Goal: Transaction & Acquisition: Download file/media

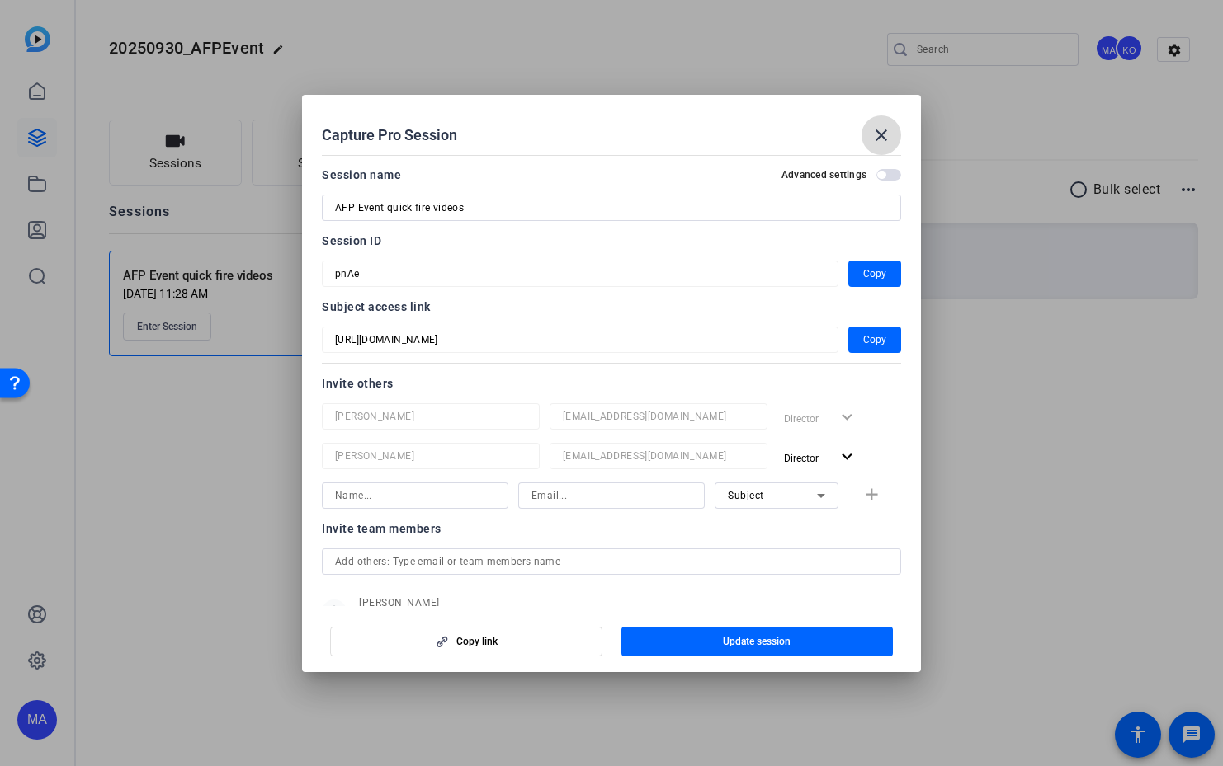
click at [890, 138] on mat-icon "close" at bounding box center [881, 135] width 20 height 20
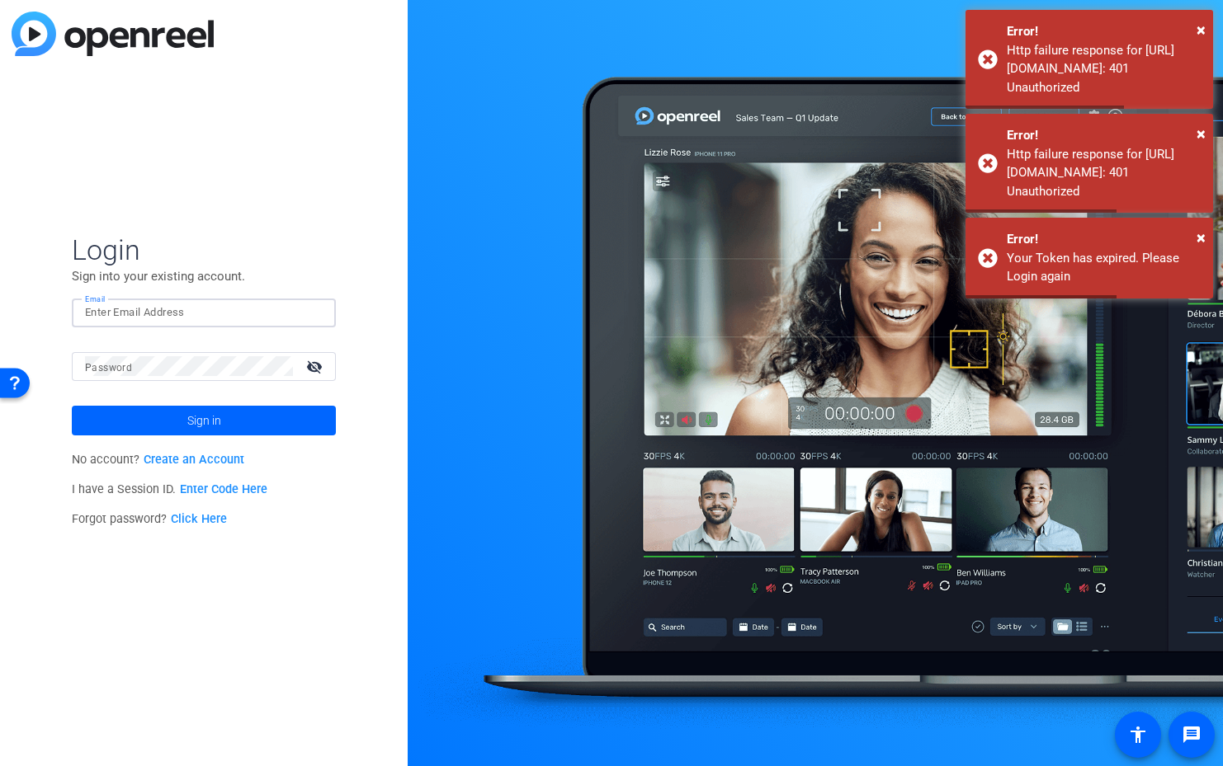
click at [131, 322] on input "Email" at bounding box center [204, 313] width 238 height 20
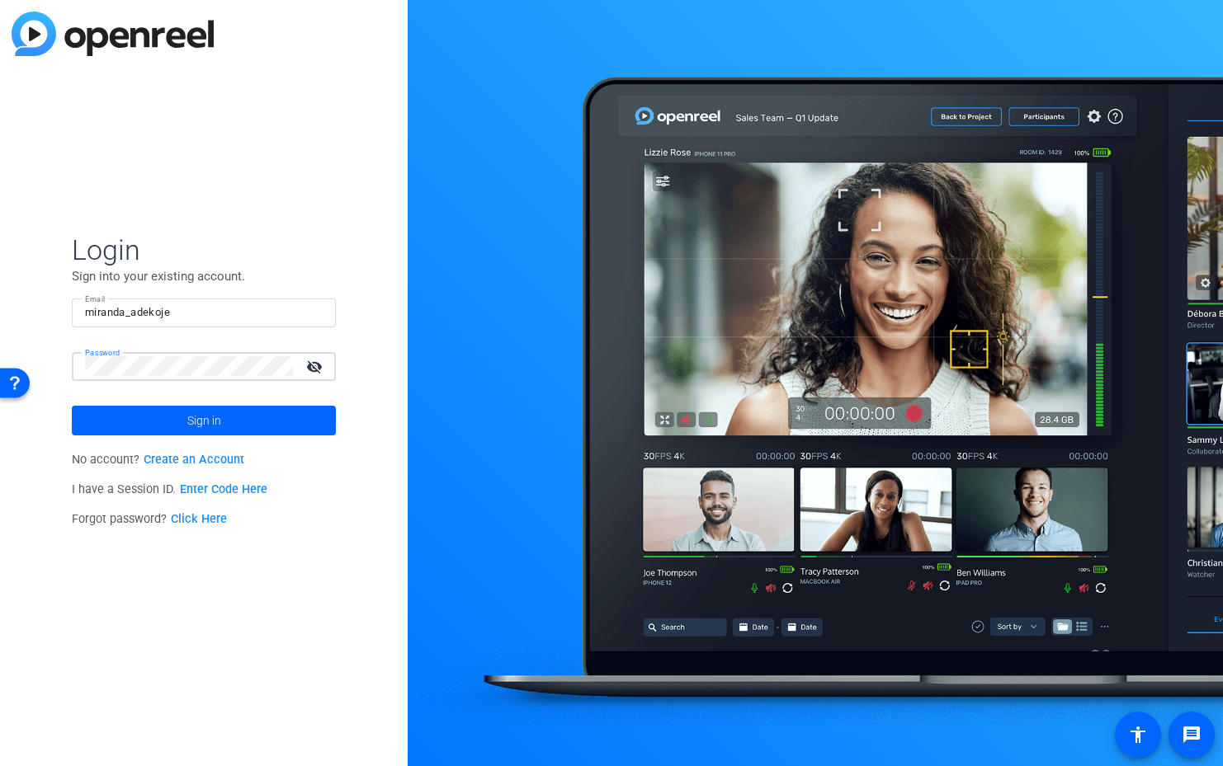
click at [184, 316] on input "miranda_adekoje" at bounding box center [204, 313] width 238 height 20
type input "[EMAIL_ADDRESS][DOMAIN_NAME]"
click at [72, 406] on button "Sign in" at bounding box center [204, 421] width 264 height 30
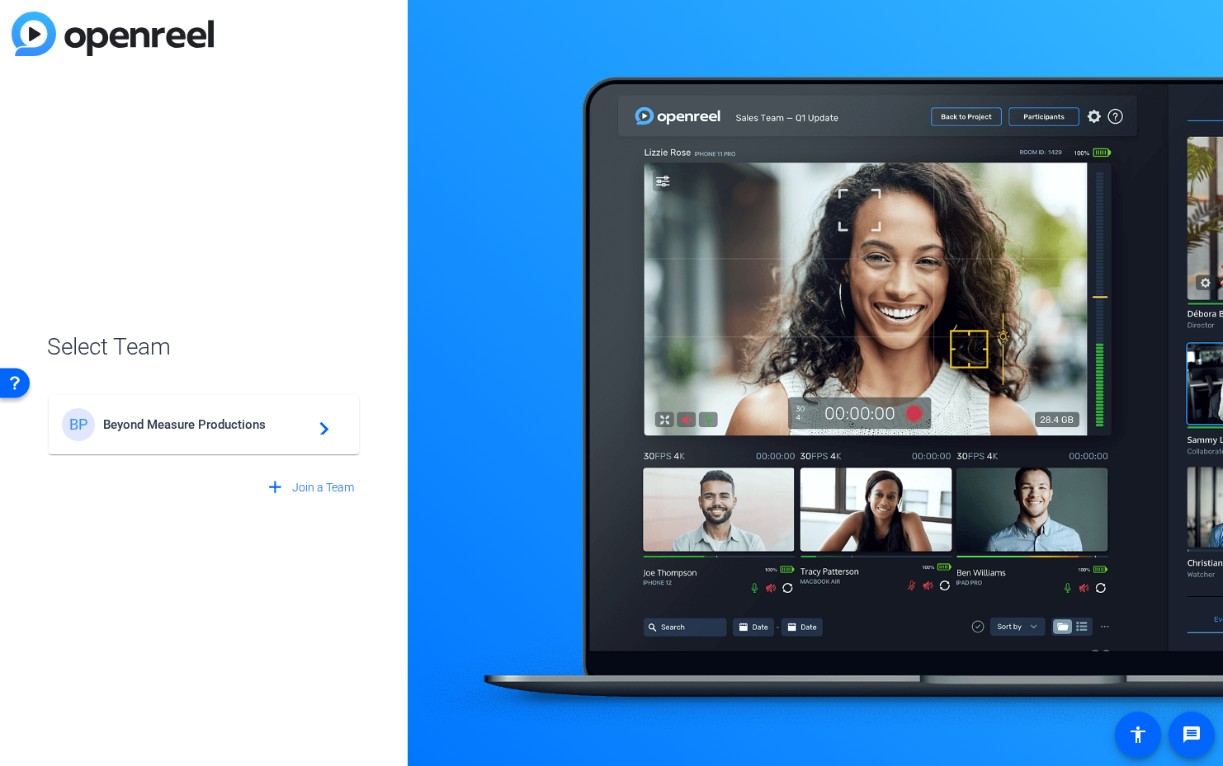
click at [183, 432] on span "Beyond Measure Productions" at bounding box center [206, 424] width 206 height 15
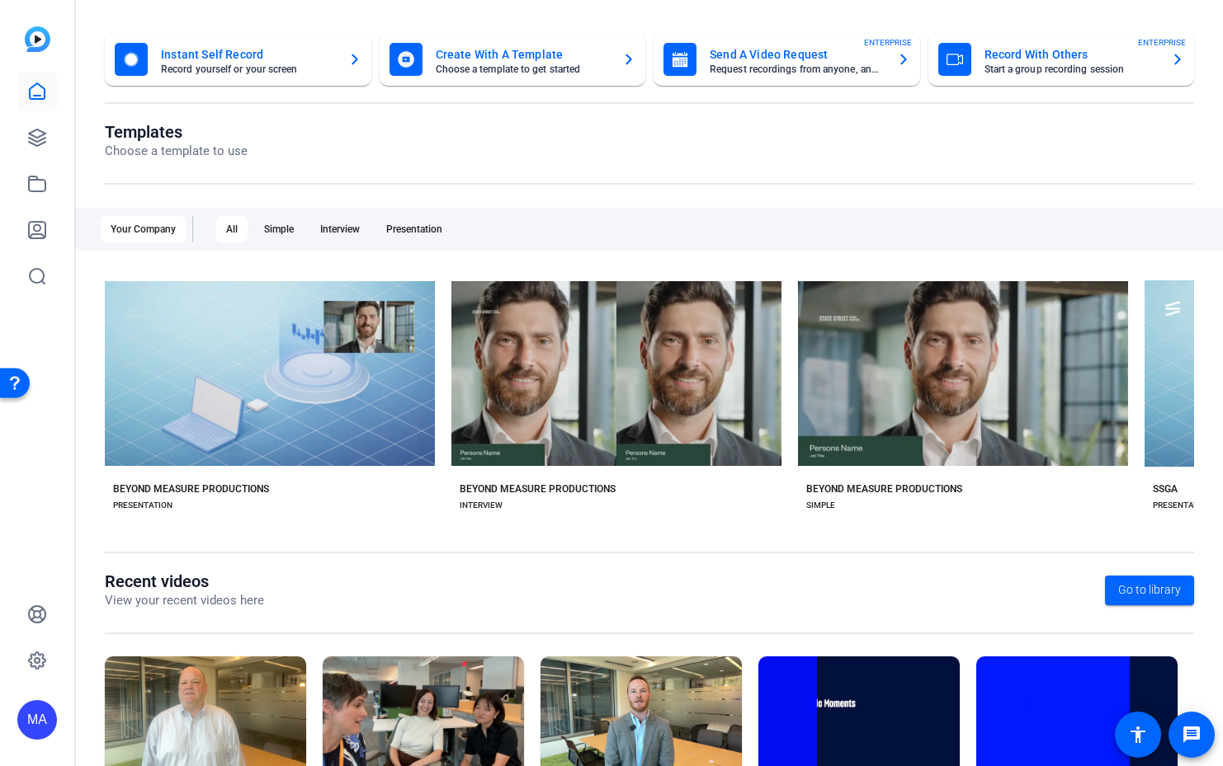
scroll to position [168, 0]
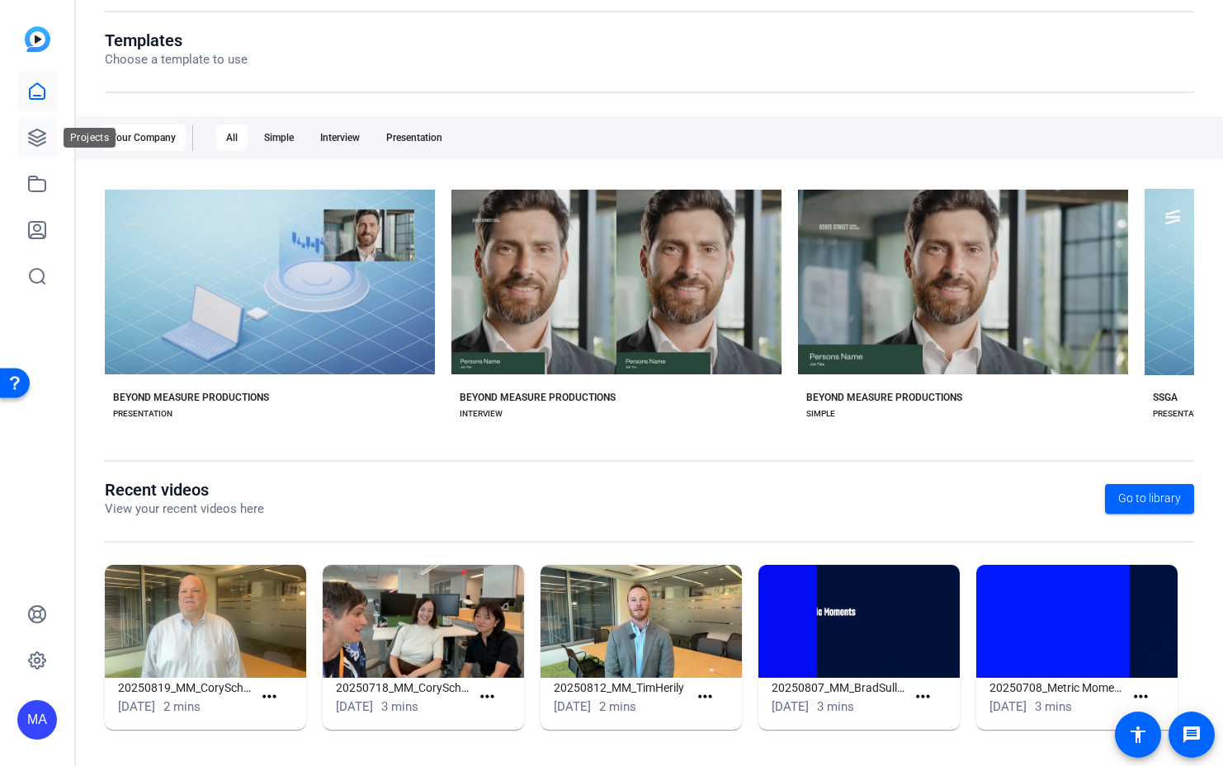
click at [38, 142] on icon at bounding box center [37, 138] width 17 height 17
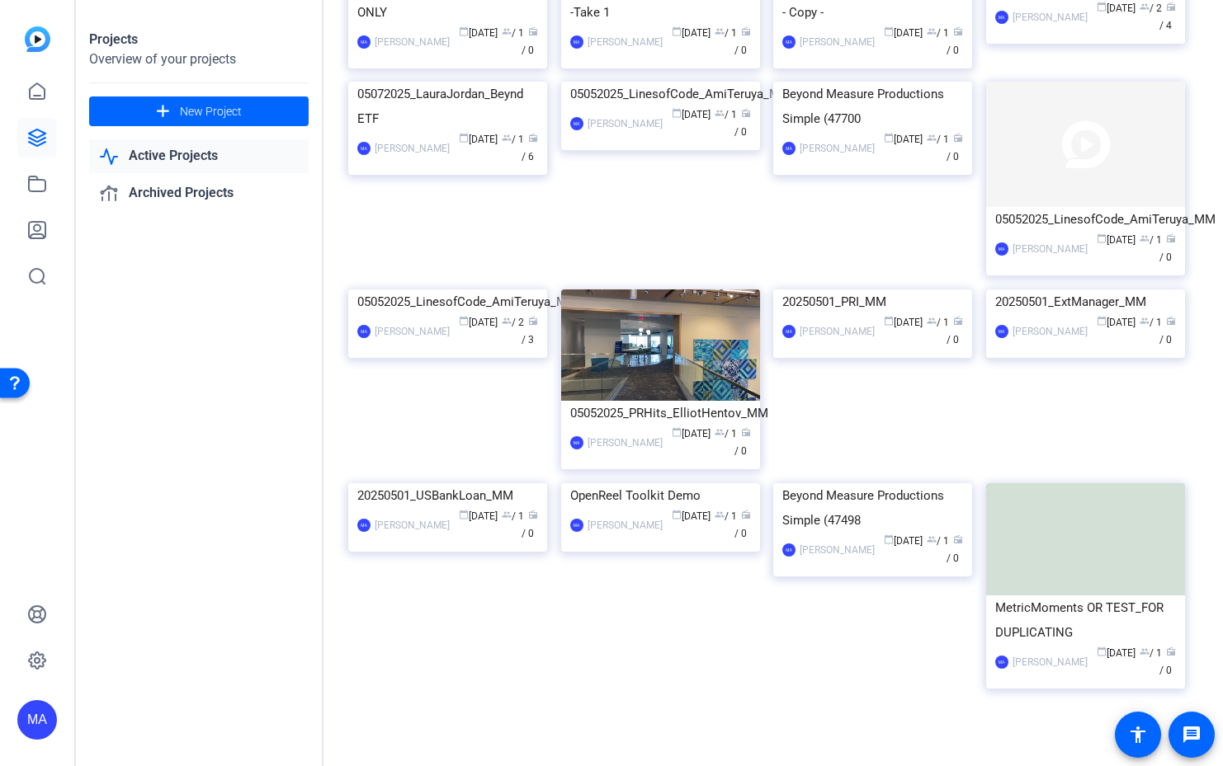
scroll to position [2698, 0]
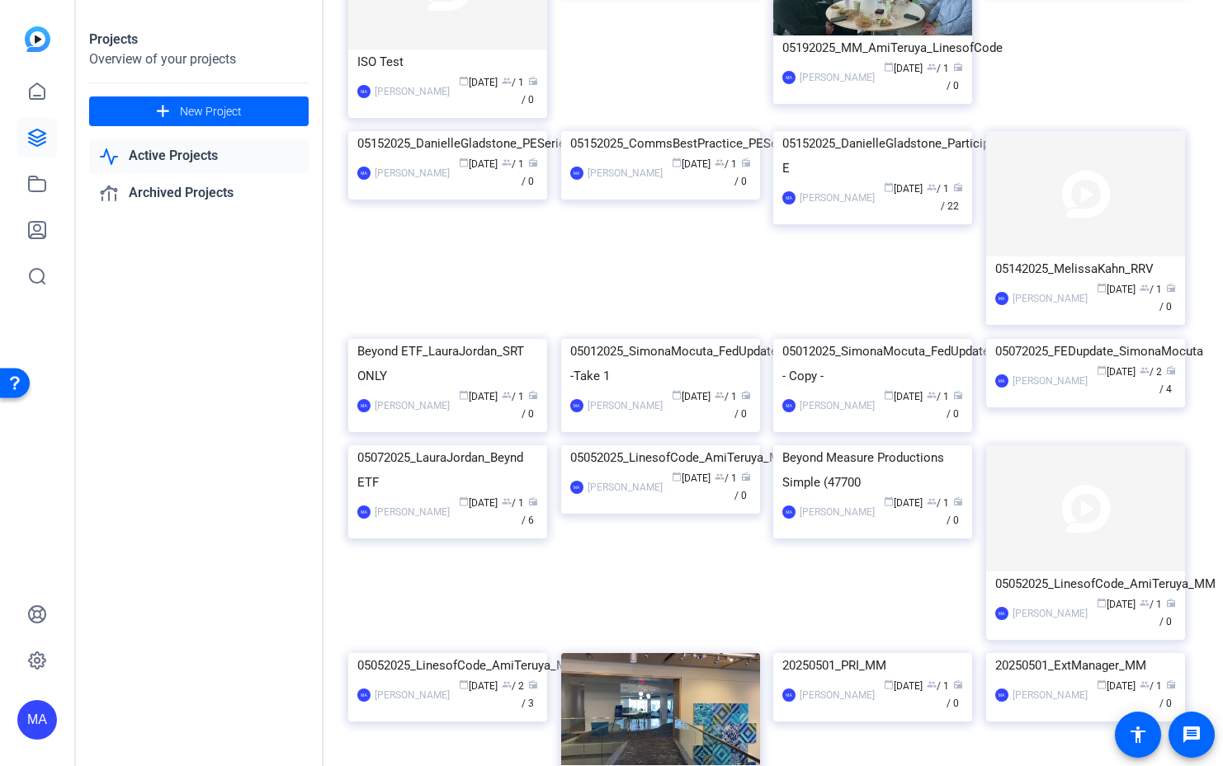
scroll to position [1228, 0]
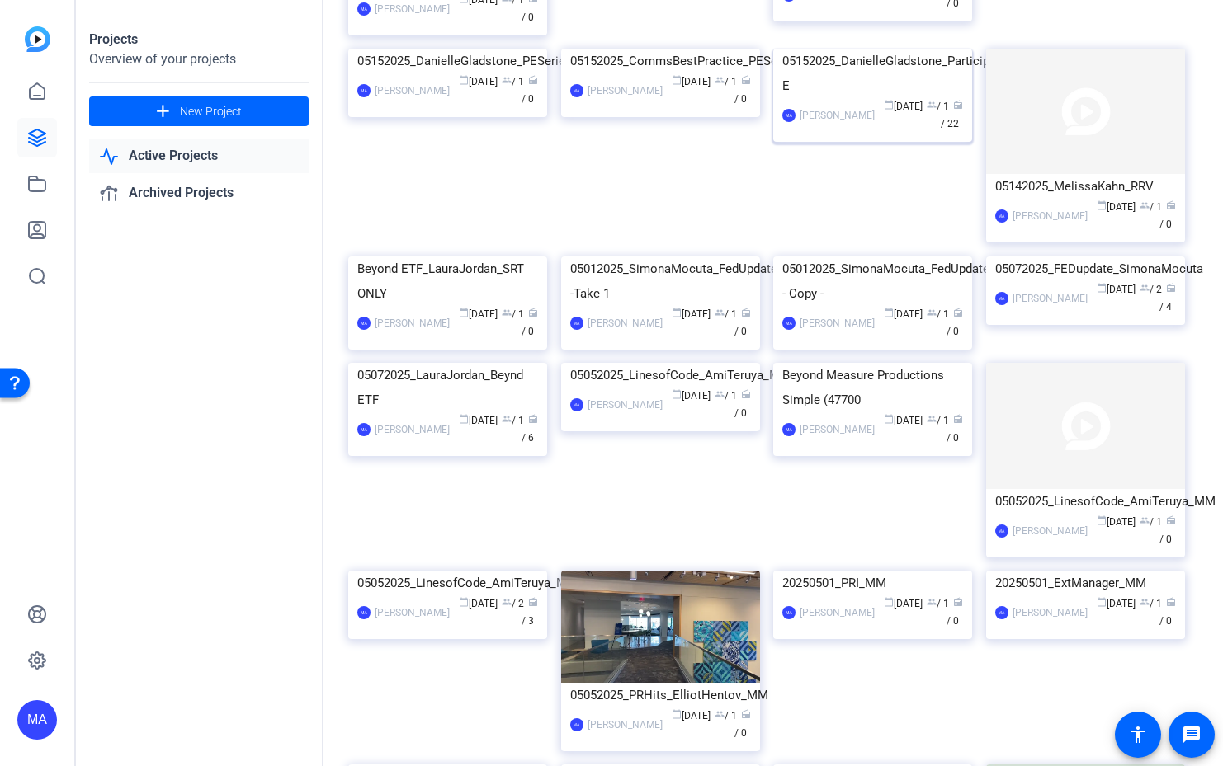
click at [897, 98] on div "05152025_DanielleGladstone_Participant E" at bounding box center [872, 74] width 181 height 50
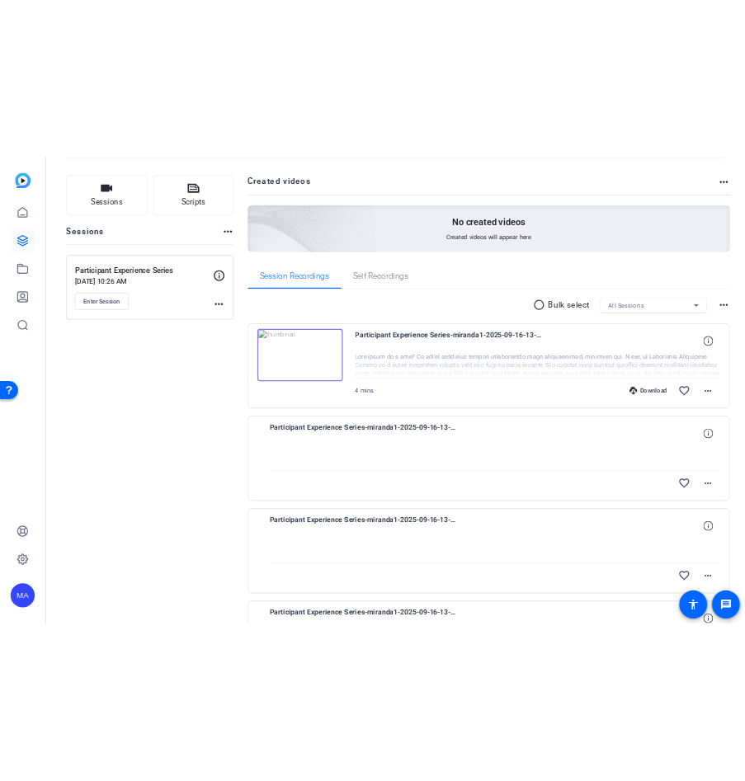
scroll to position [34, 0]
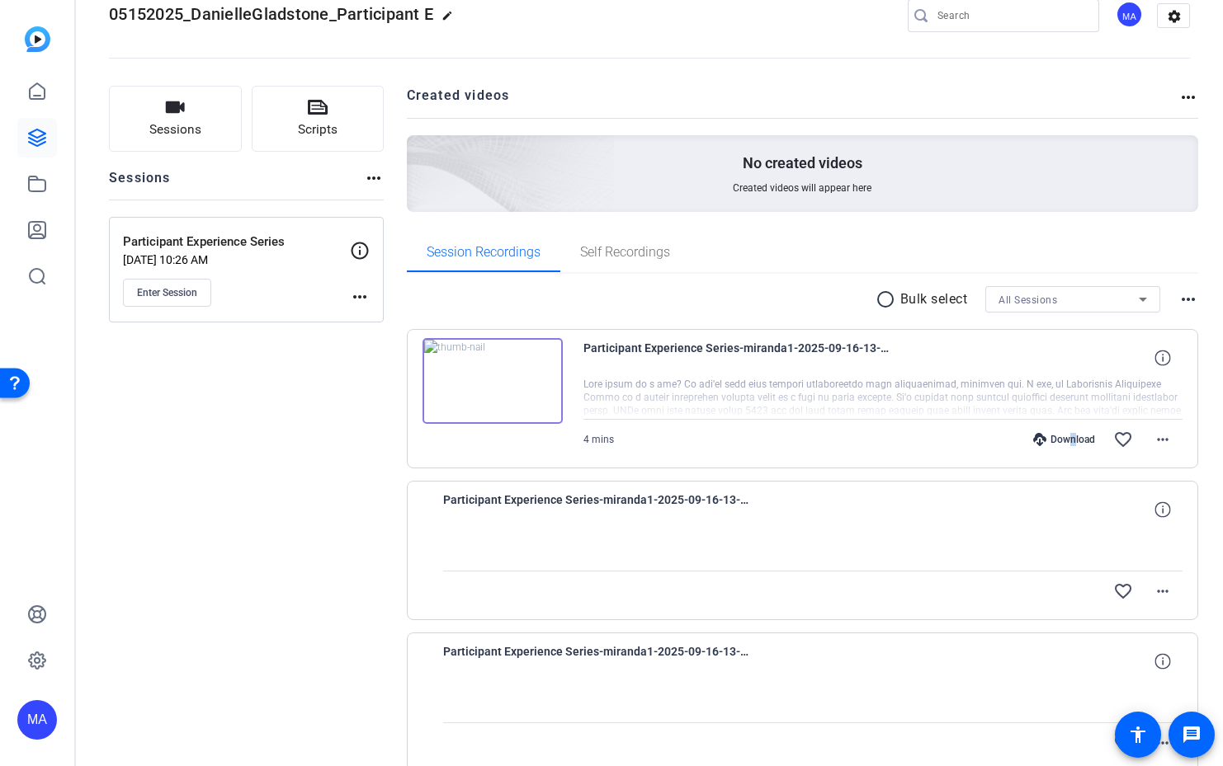
click at [1058, 440] on div "Download" at bounding box center [1064, 439] width 78 height 13
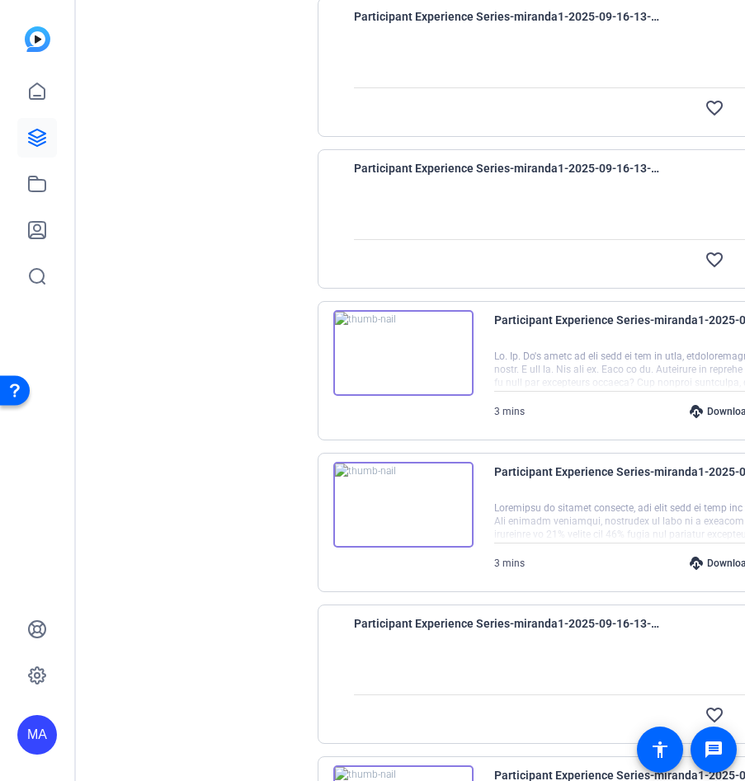
scroll to position [819, 0]
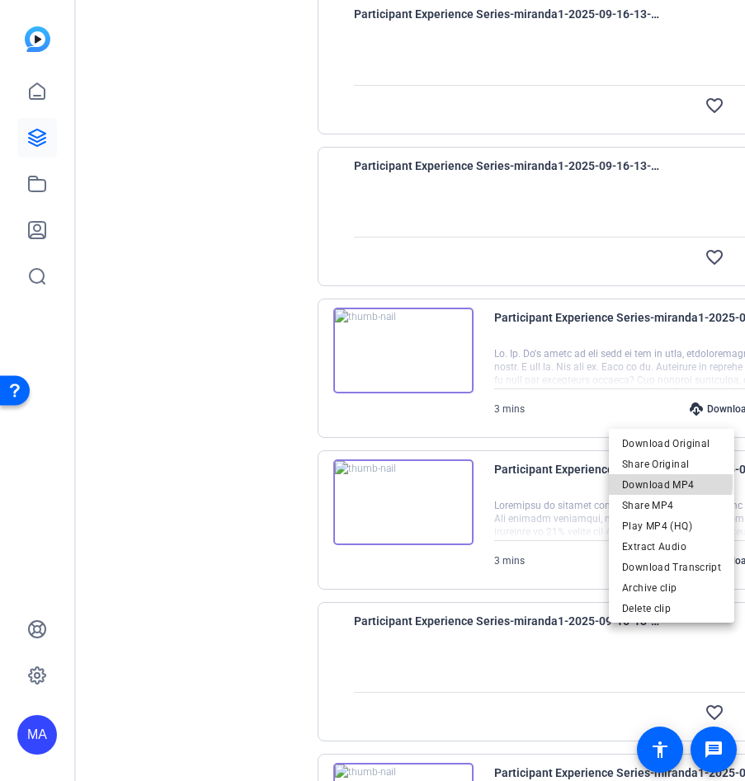
click at [653, 482] on span "Download MP4" at bounding box center [671, 485] width 99 height 20
